Goal: Navigation & Orientation: Understand site structure

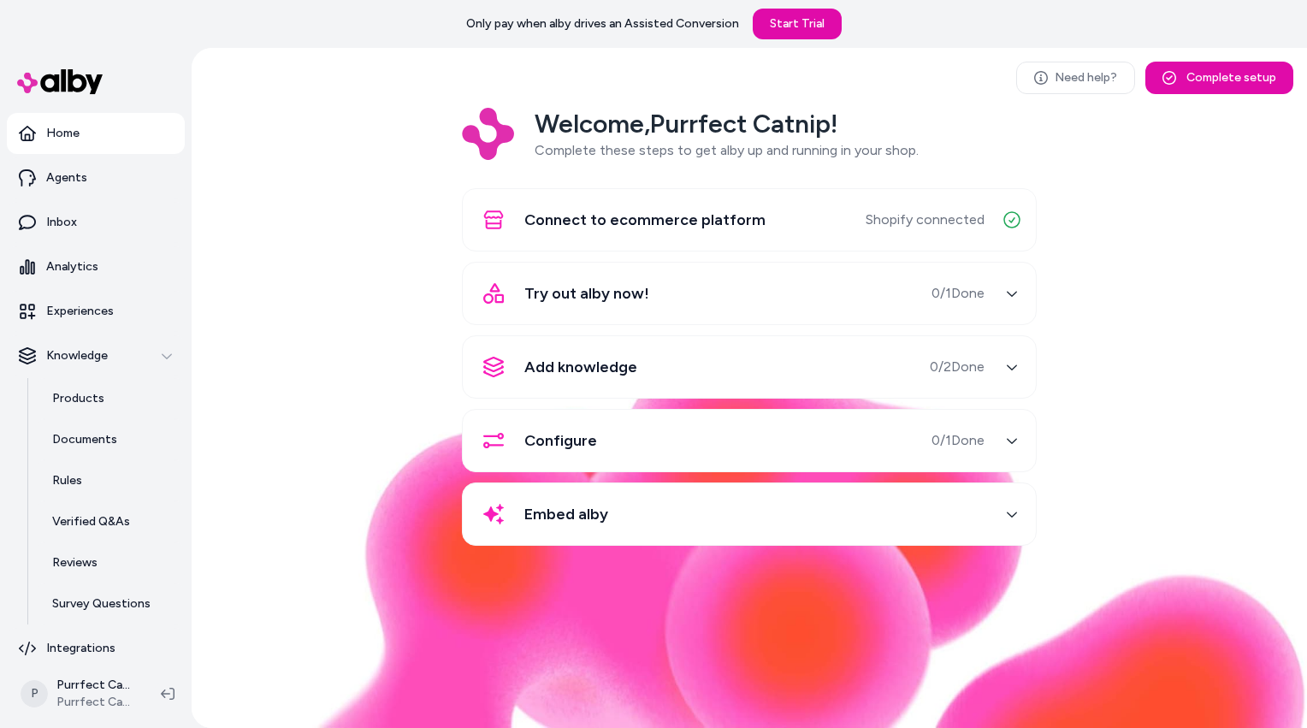
scroll to position [13, 0]
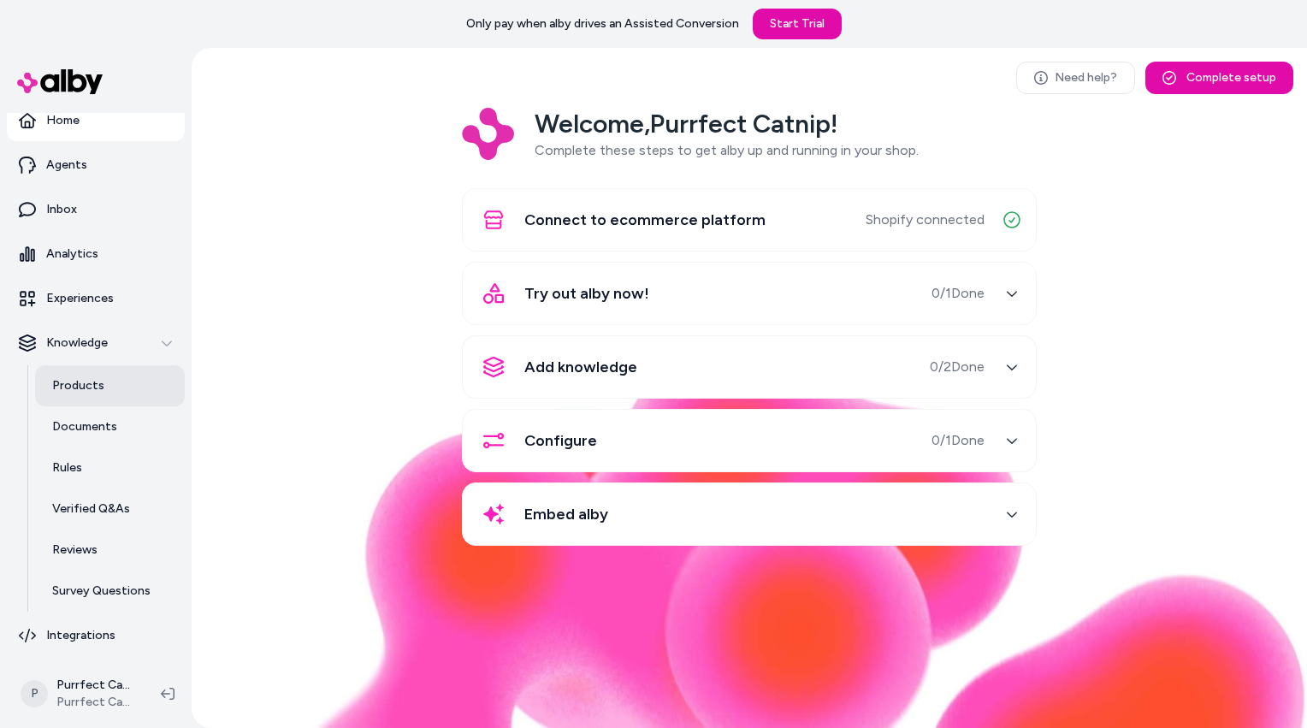
click at [97, 386] on p "Products" at bounding box center [78, 385] width 52 height 17
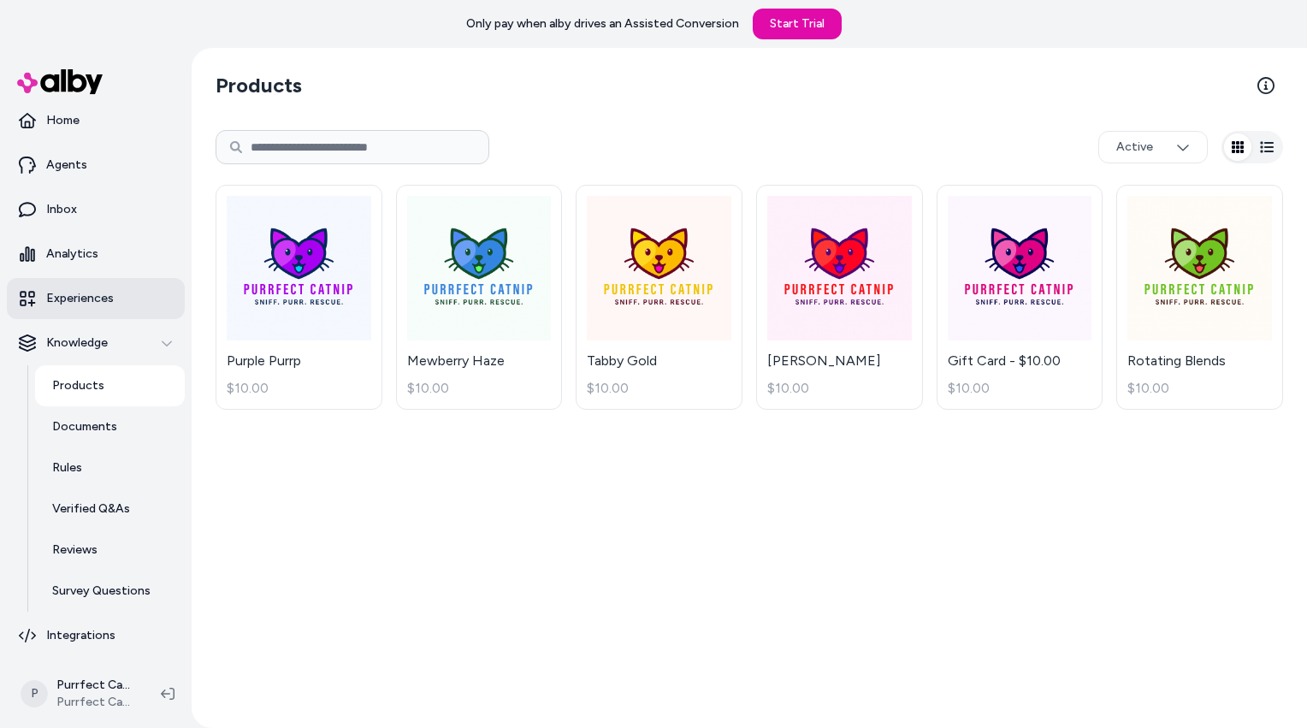
click at [75, 299] on p "Experiences" at bounding box center [80, 298] width 68 height 17
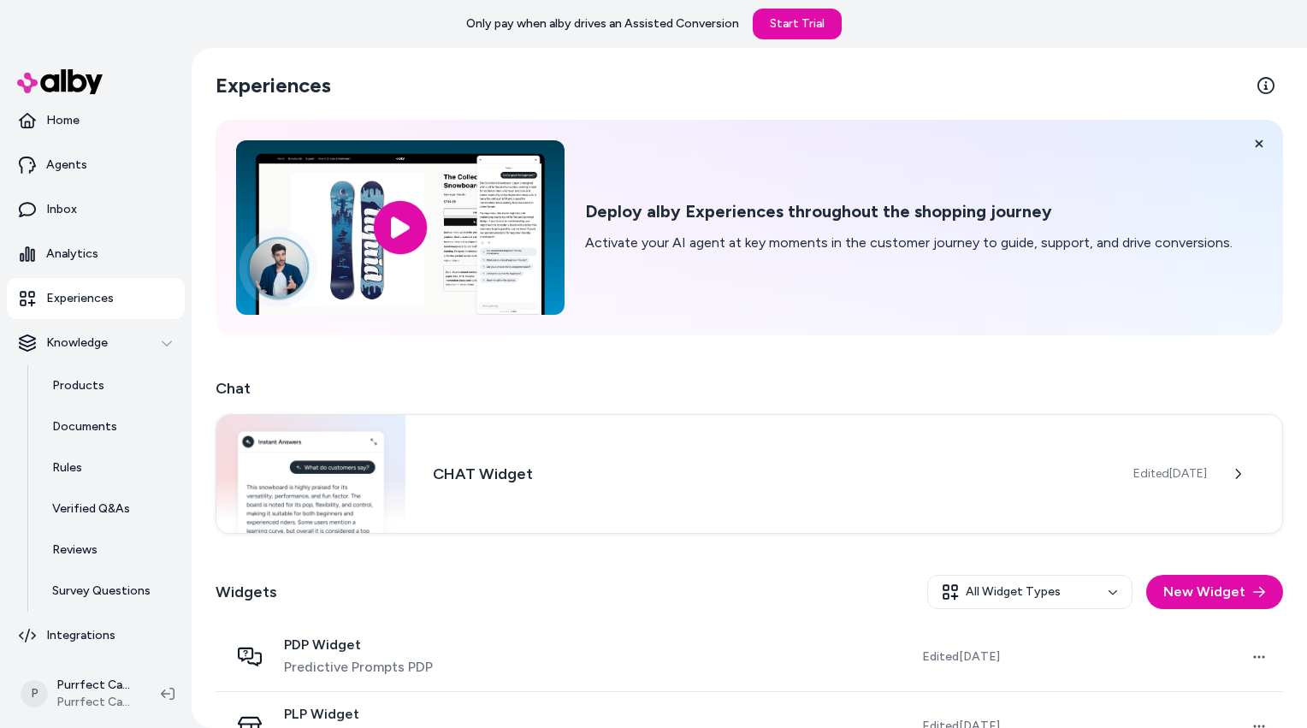
scroll to position [45, 0]
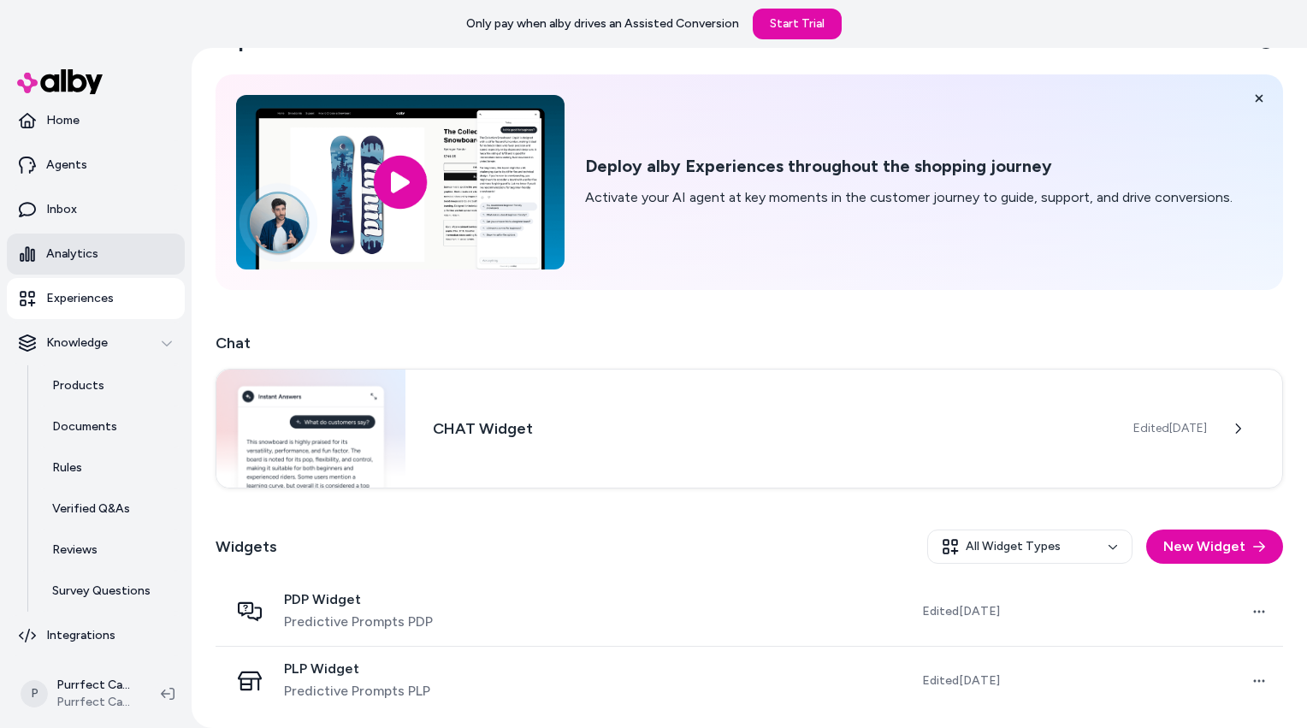
click at [77, 248] on p "Analytics" at bounding box center [72, 254] width 52 height 17
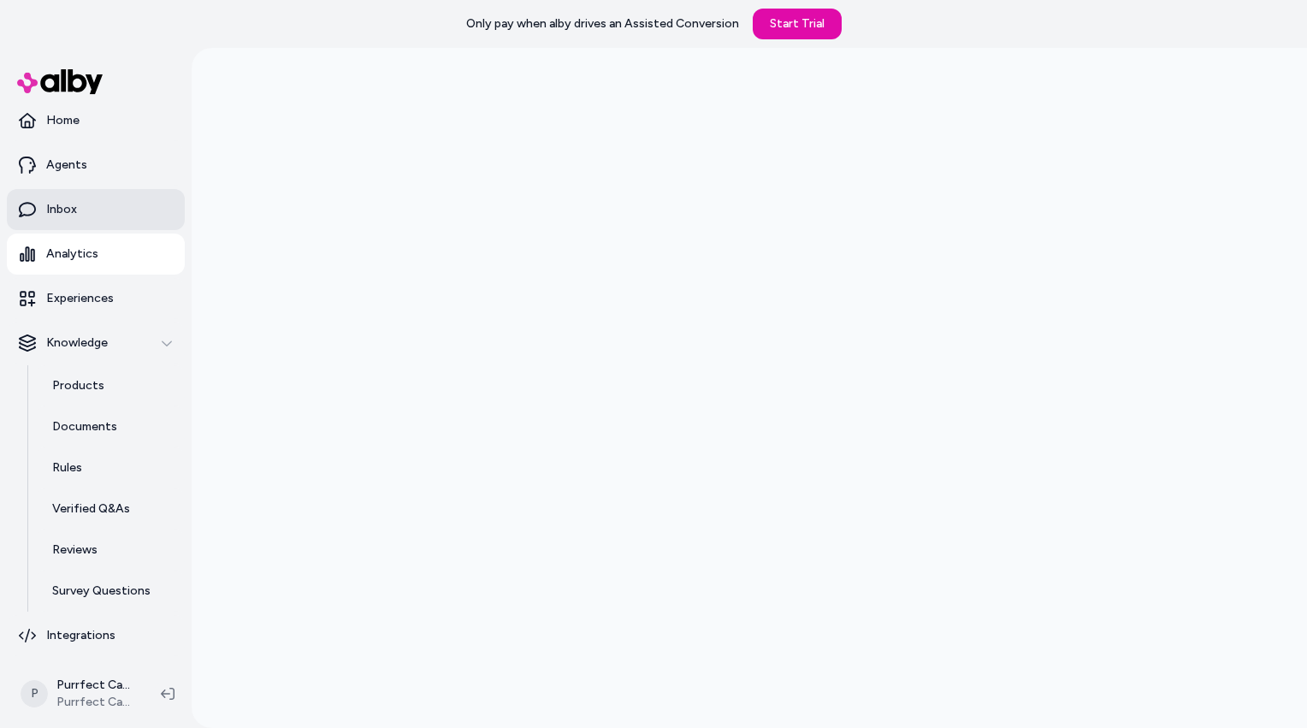
click at [76, 210] on link "Inbox" at bounding box center [96, 209] width 178 height 41
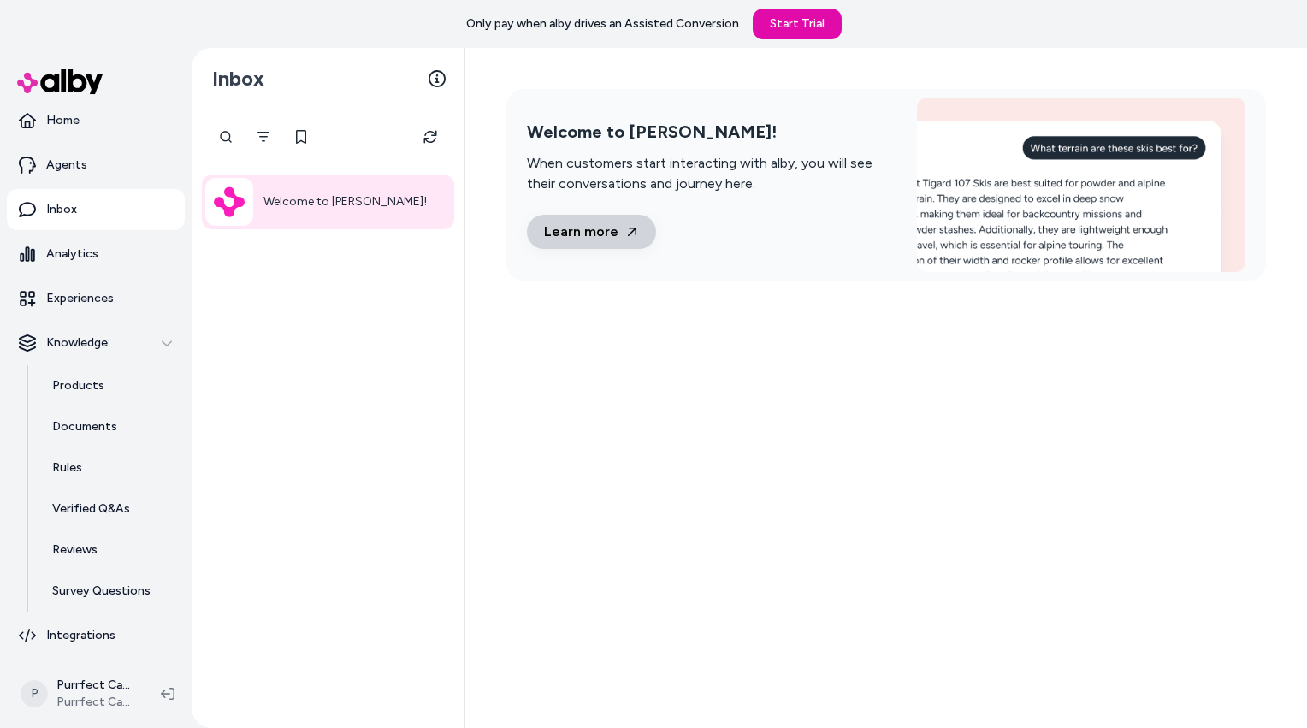
click at [583, 229] on link "Learn more" at bounding box center [591, 232] width 129 height 34
click at [267, 134] on icon "Filter" at bounding box center [264, 137] width 14 height 14
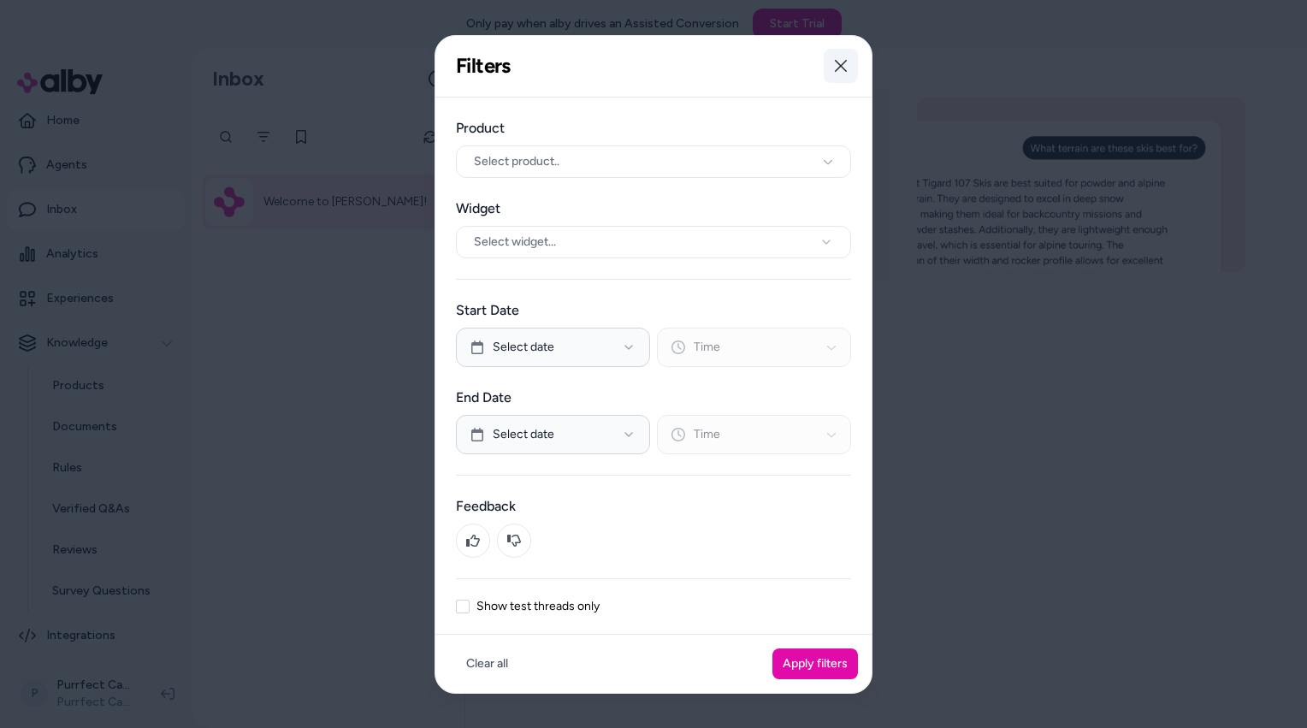
click at [838, 64] on icon "button" at bounding box center [841, 66] width 12 height 12
